Goal: Navigation & Orientation: Find specific page/section

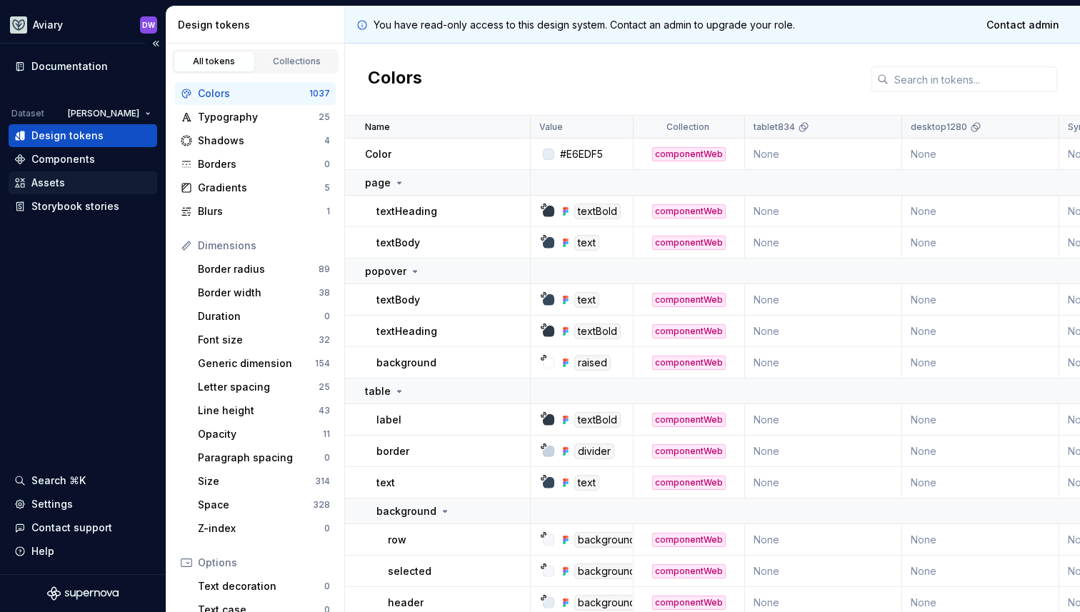
click at [55, 188] on div "Assets" at bounding box center [48, 183] width 34 height 14
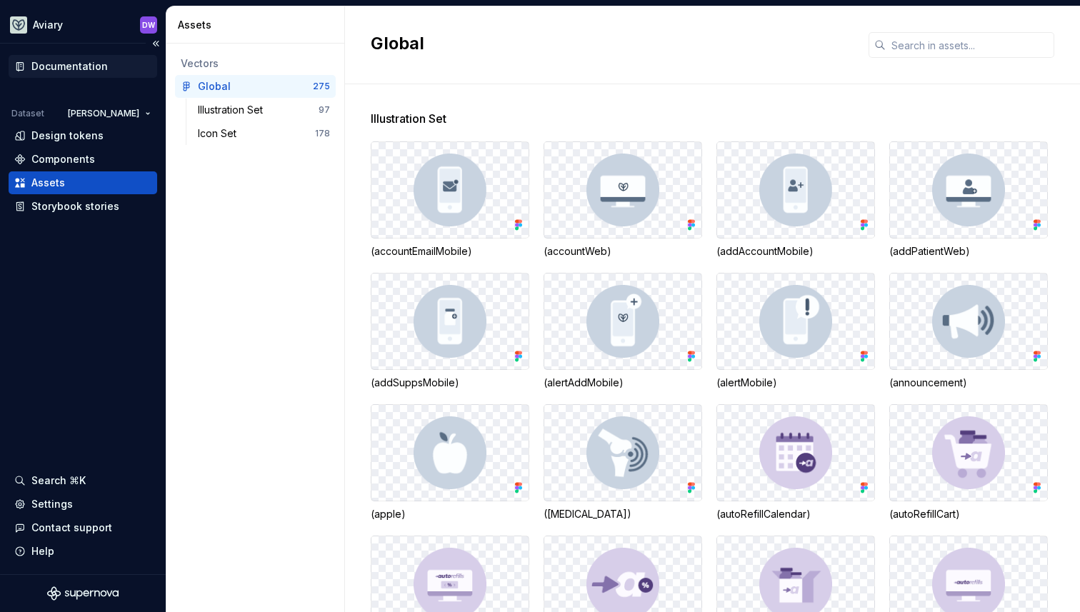
click at [85, 64] on div "Documentation" at bounding box center [69, 66] width 76 height 14
